Goal: Task Accomplishment & Management: Manage account settings

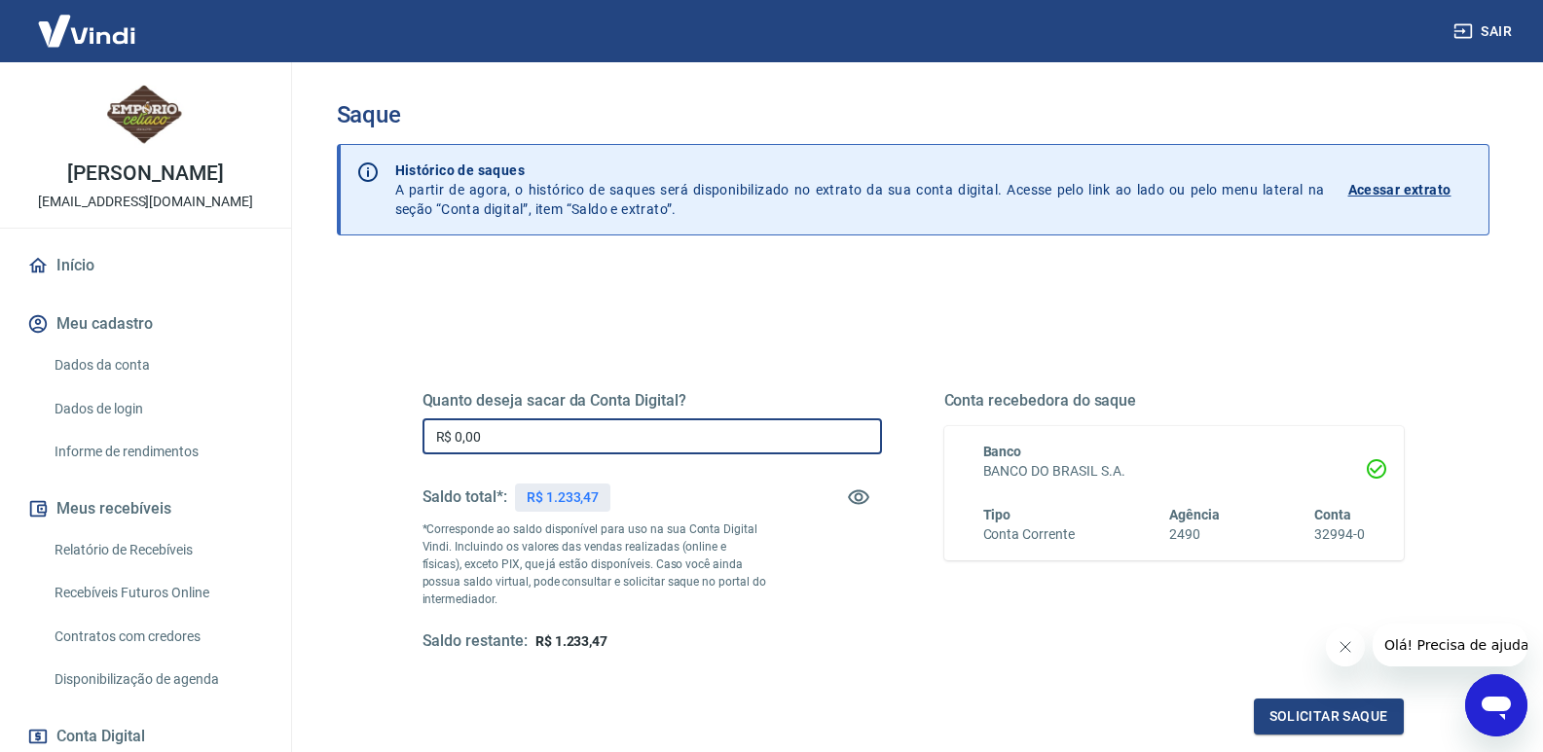
drag, startPoint x: 480, startPoint y: 432, endPoint x: 454, endPoint y: 429, distance: 26.4
click at [454, 429] on input "R$ 0,00" at bounding box center [651, 437] width 459 height 36
type input "R$ 1.233,47"
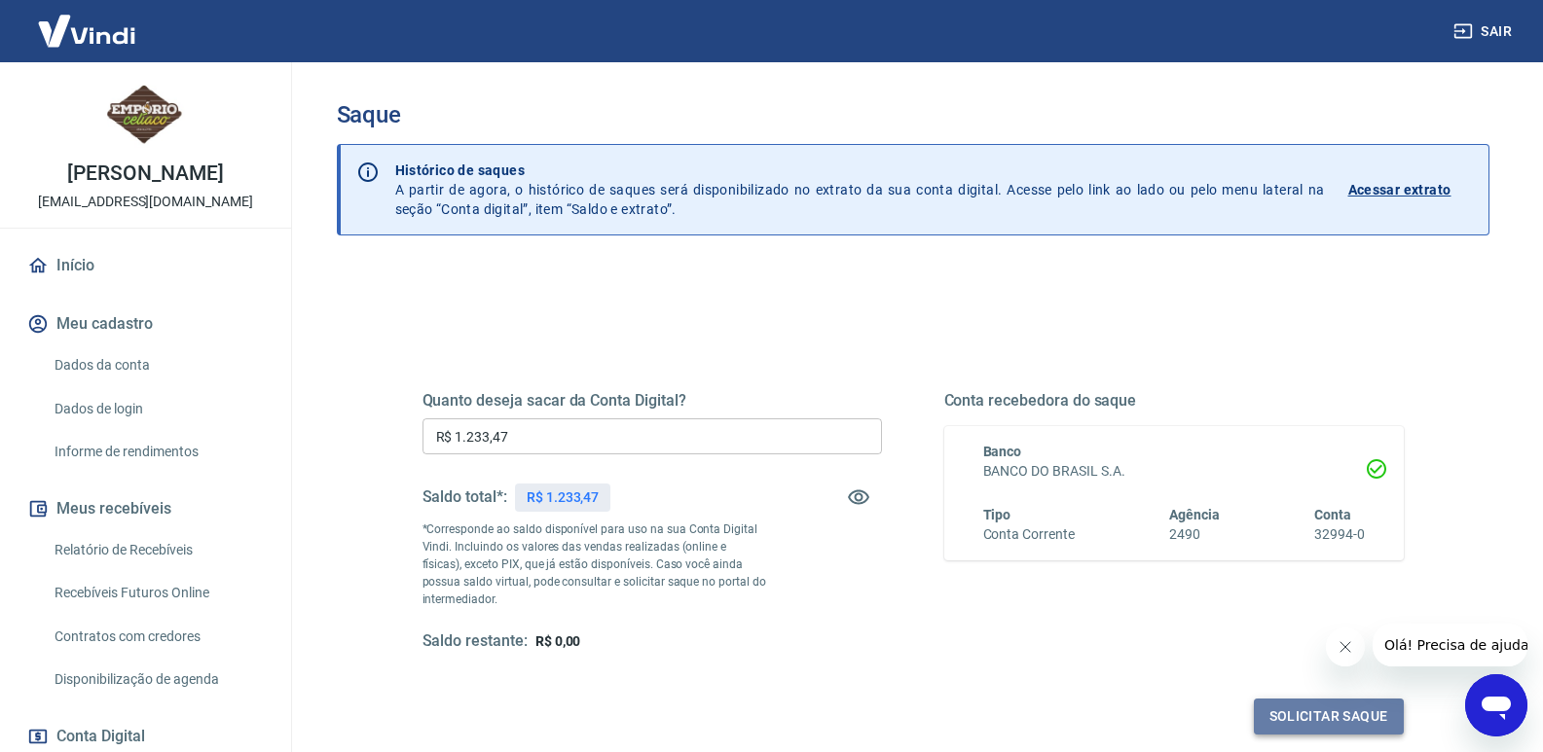
click at [1312, 712] on button "Solicitar saque" at bounding box center [1329, 717] width 150 height 36
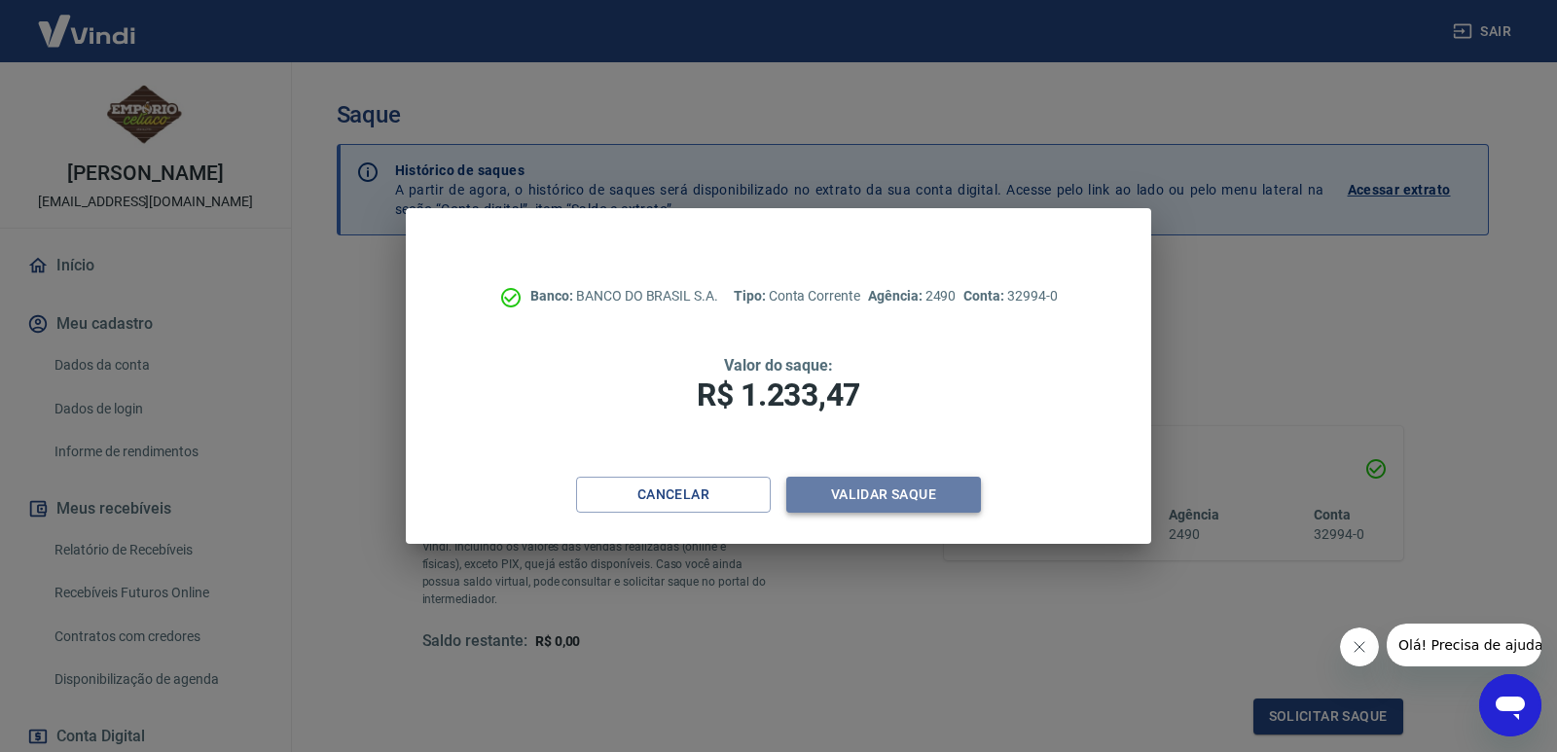
click at [895, 495] on button "Validar saque" at bounding box center [883, 495] width 195 height 36
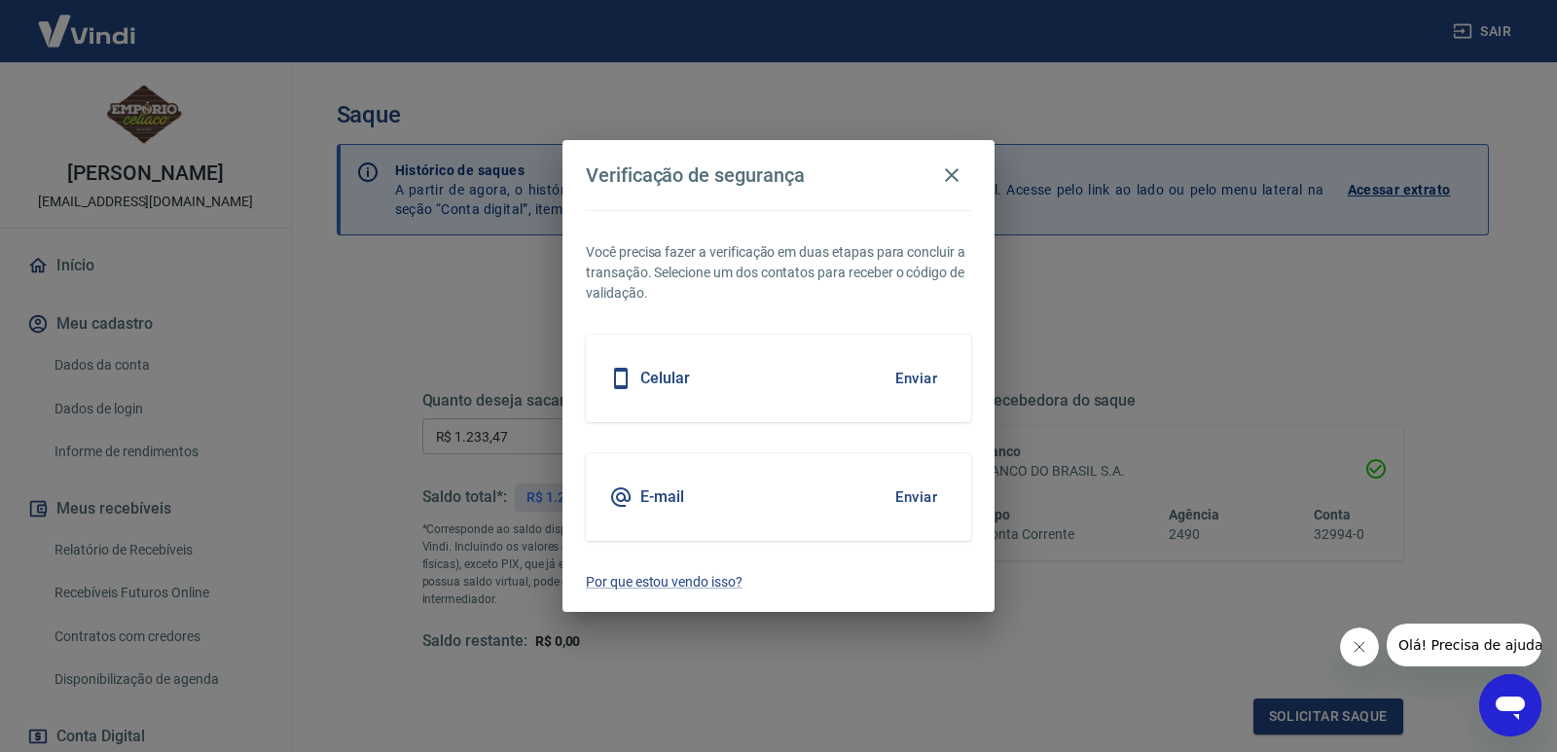
click at [916, 371] on button "Enviar" at bounding box center [916, 378] width 63 height 41
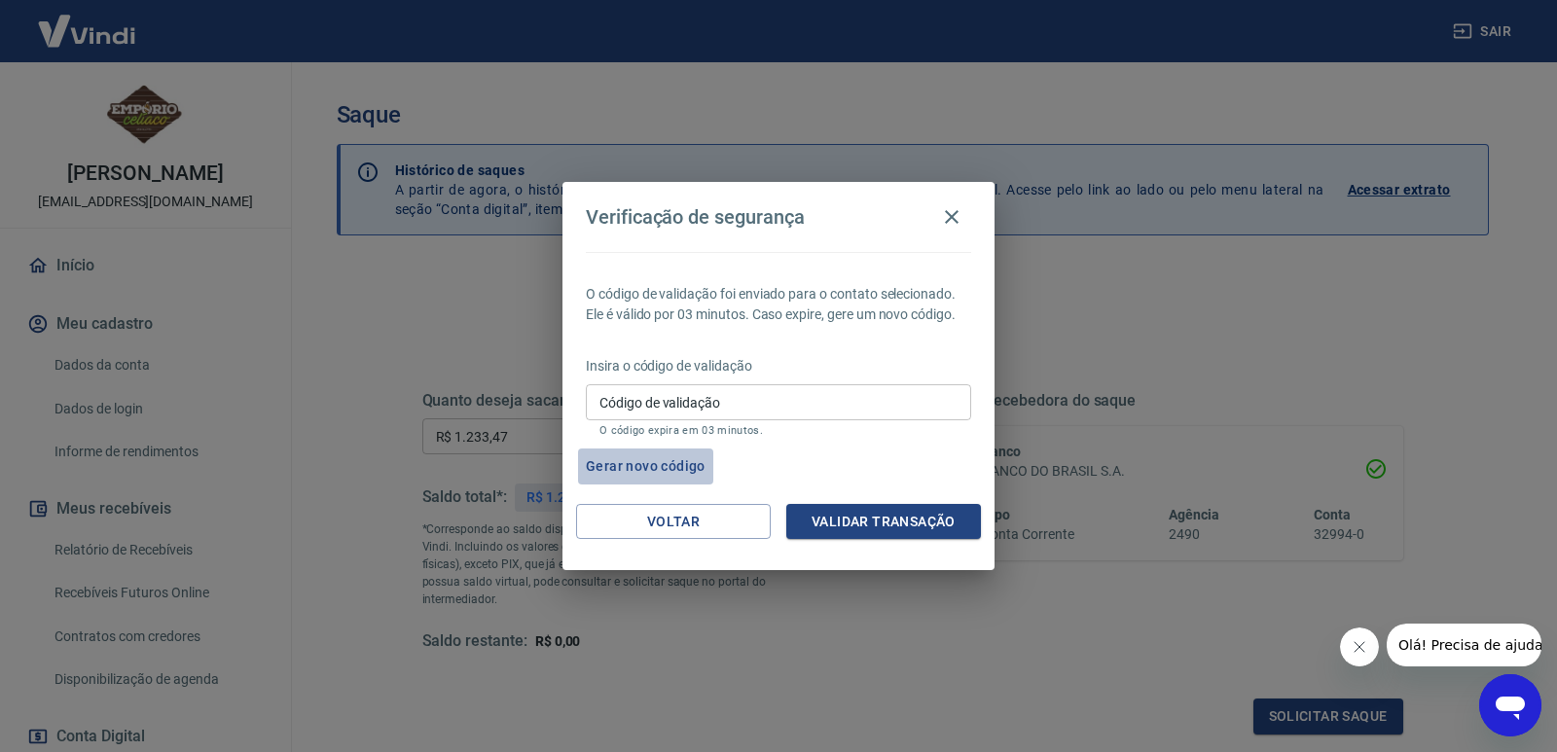
click at [659, 461] on button "Gerar novo código" at bounding box center [645, 467] width 135 height 36
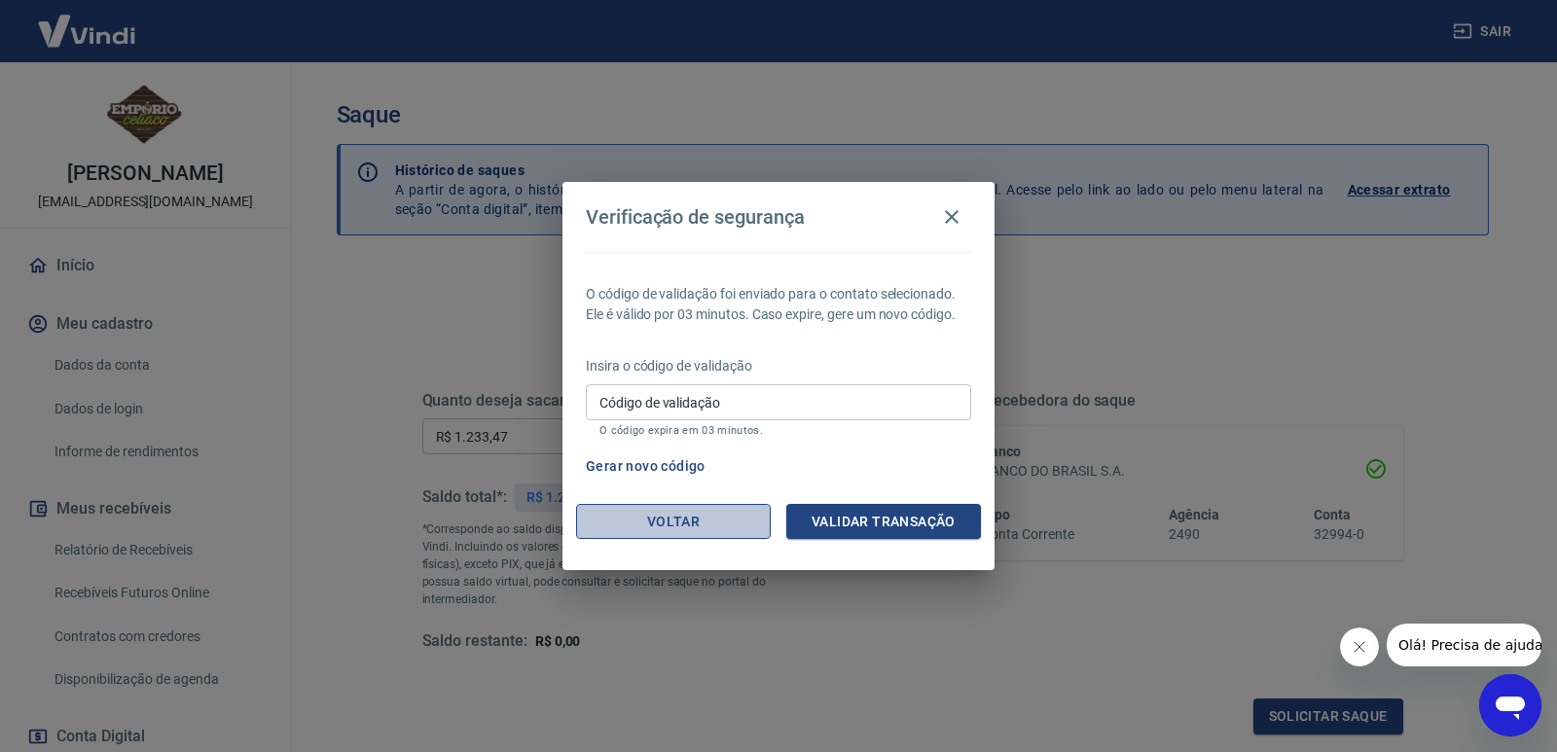
click at [685, 511] on button "Voltar" at bounding box center [673, 522] width 195 height 36
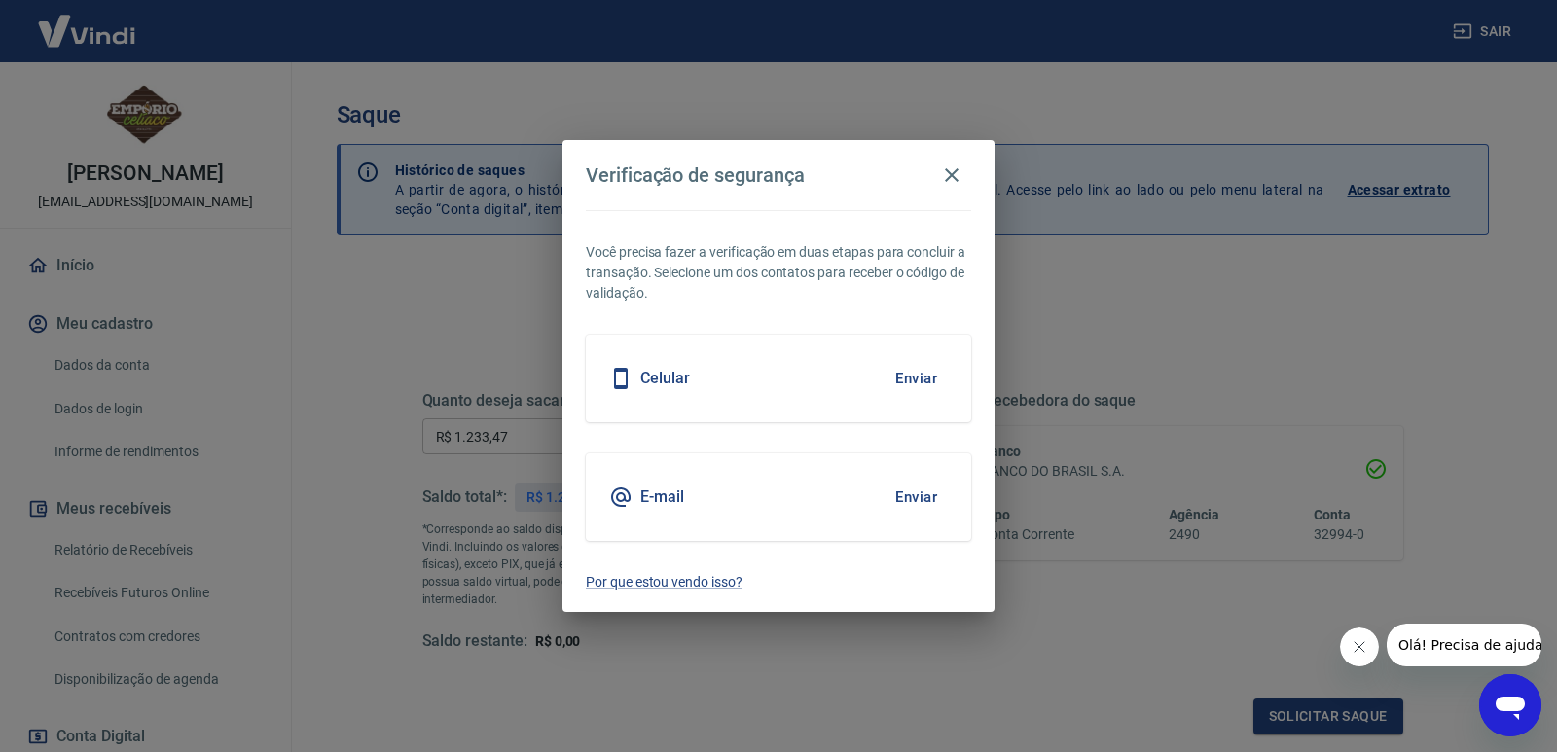
click at [916, 499] on button "Enviar" at bounding box center [916, 497] width 63 height 41
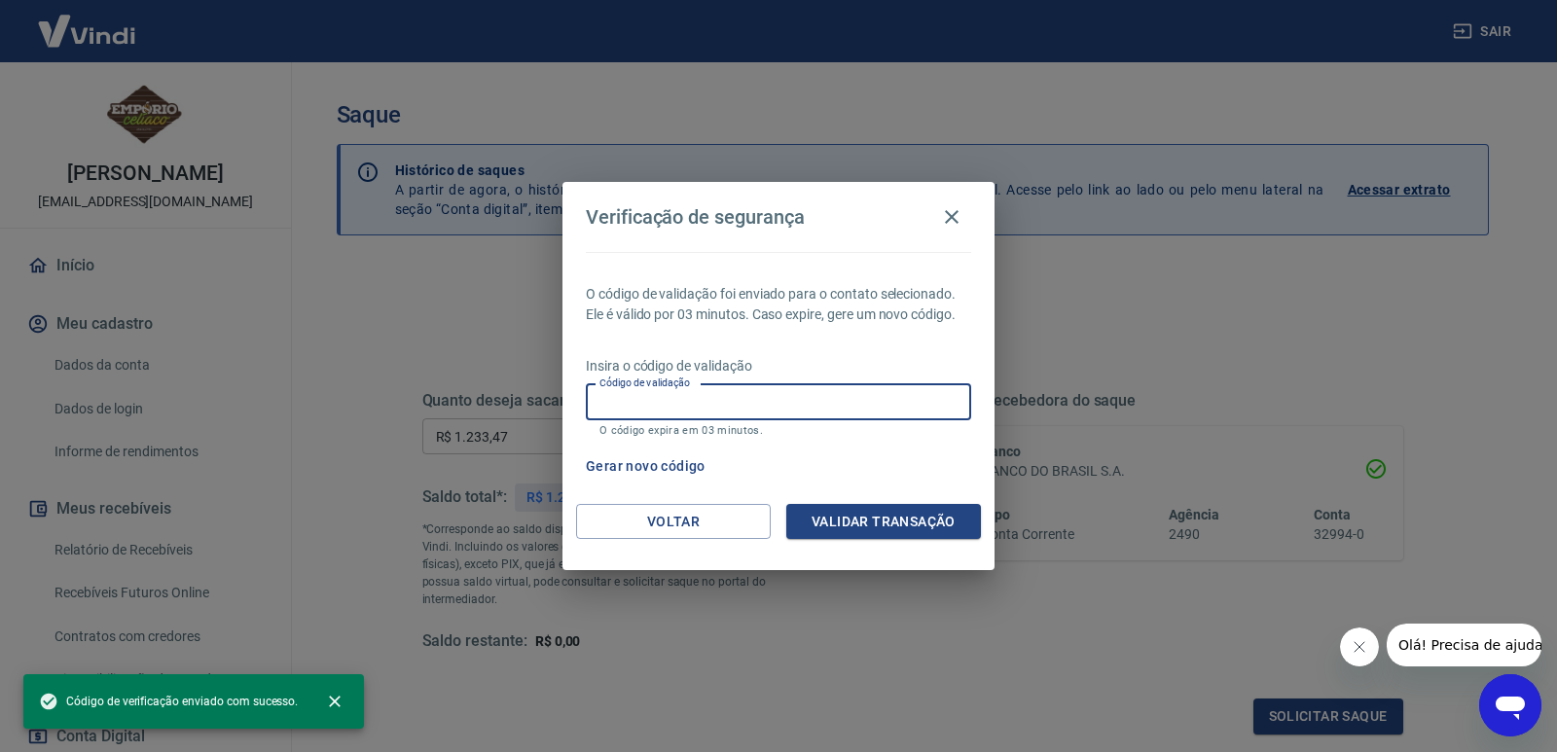
click at [730, 394] on input "Código de validação" at bounding box center [778, 402] width 385 height 36
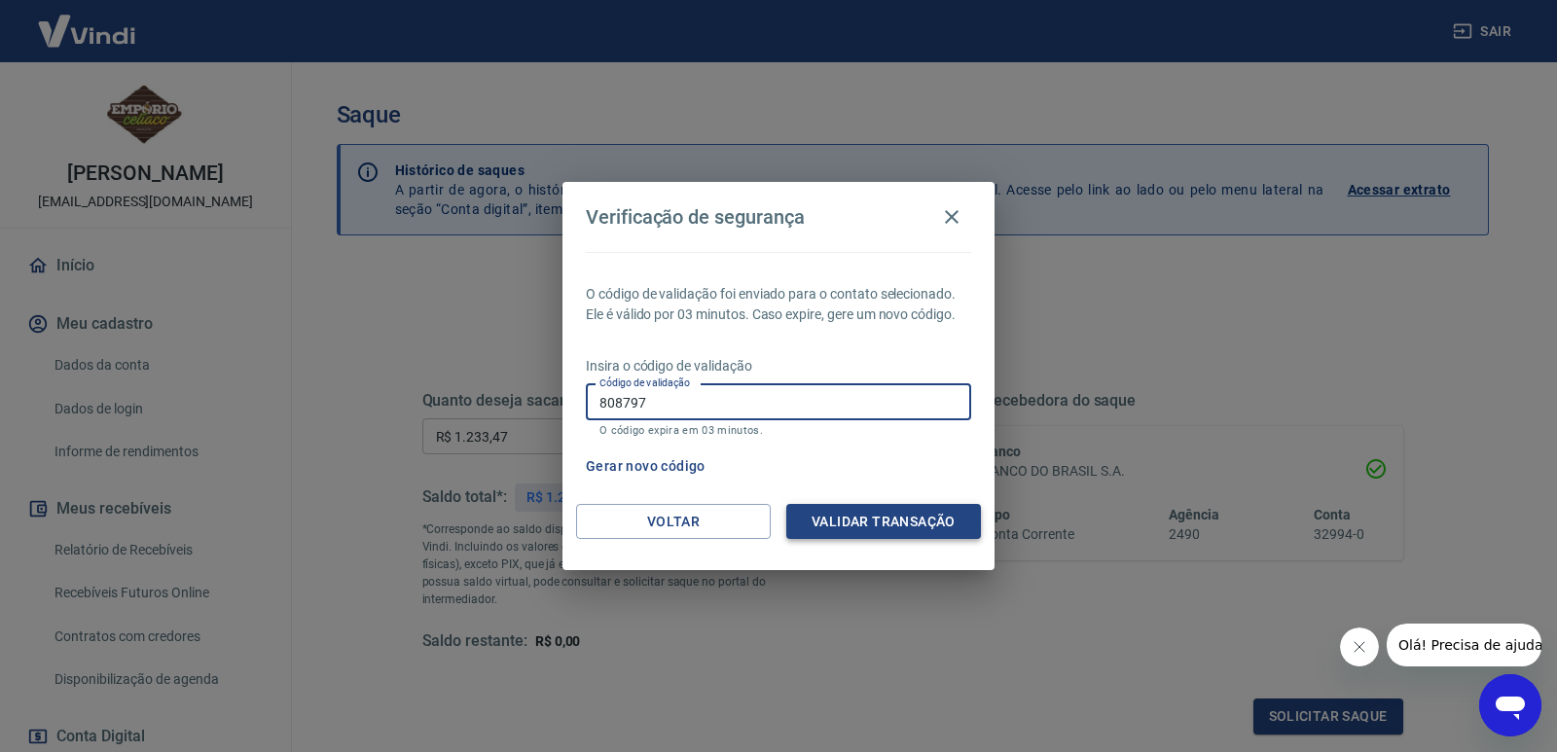
type input "808797"
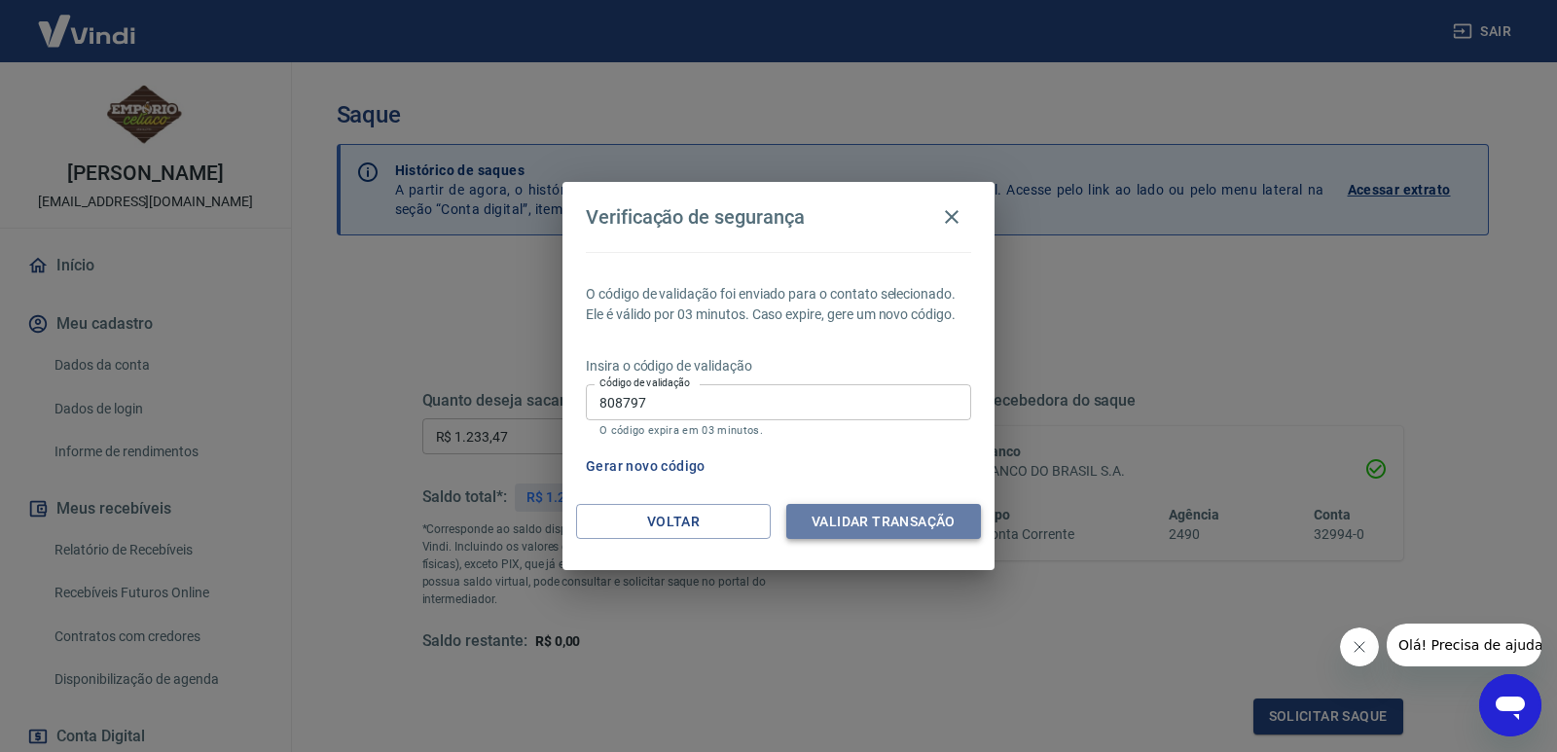
click at [880, 516] on button "Validar transação" at bounding box center [883, 522] width 195 height 36
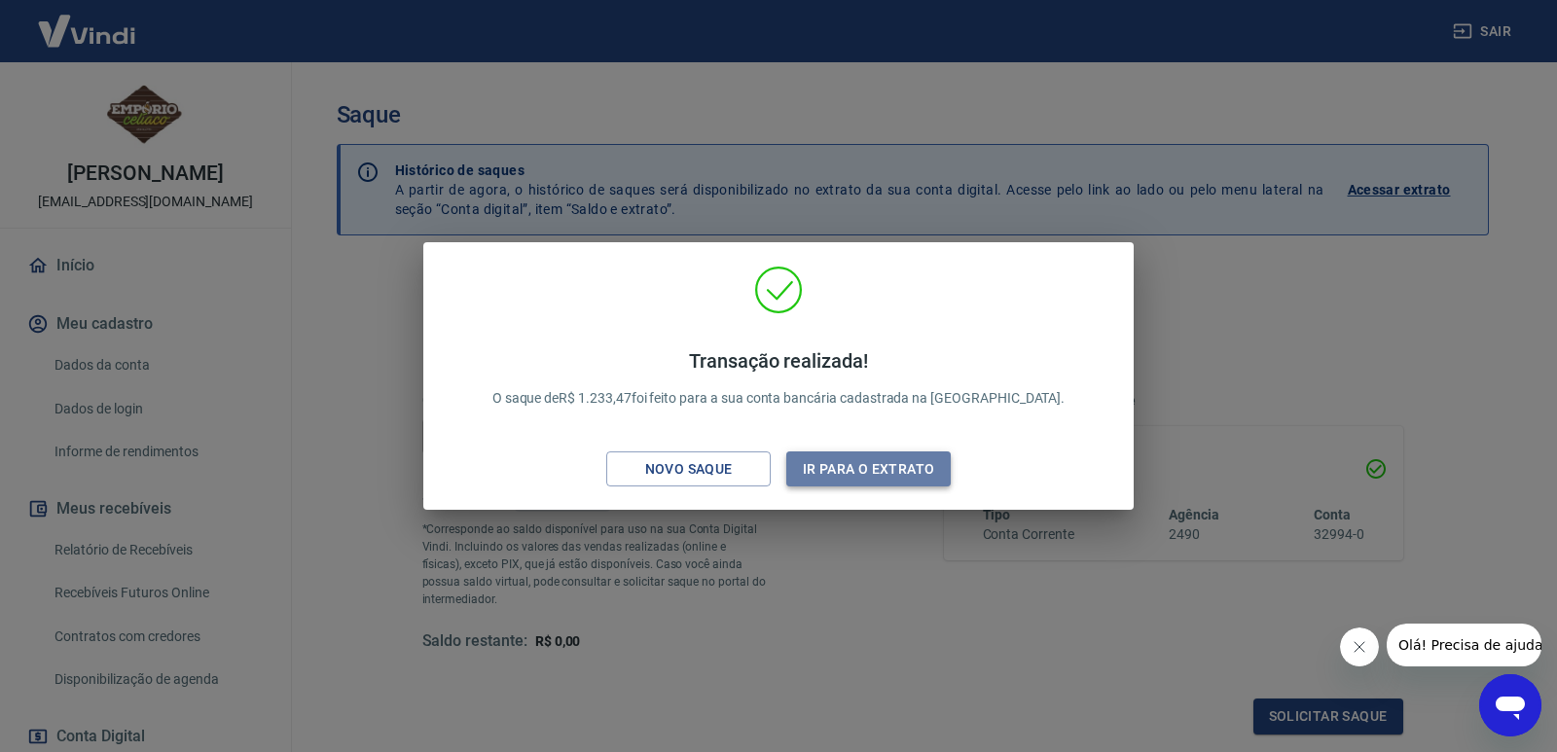
click at [885, 459] on button "Ir para o extrato" at bounding box center [868, 470] width 164 height 36
